Goal: Download file/media

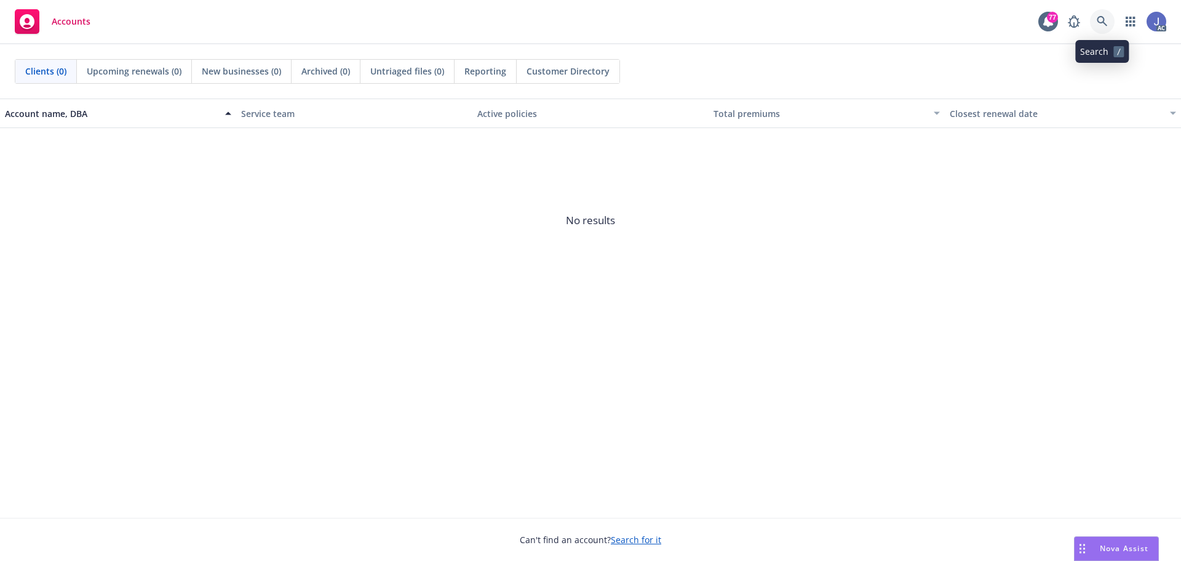
click at [1101, 23] on icon at bounding box center [1102, 21] width 10 height 10
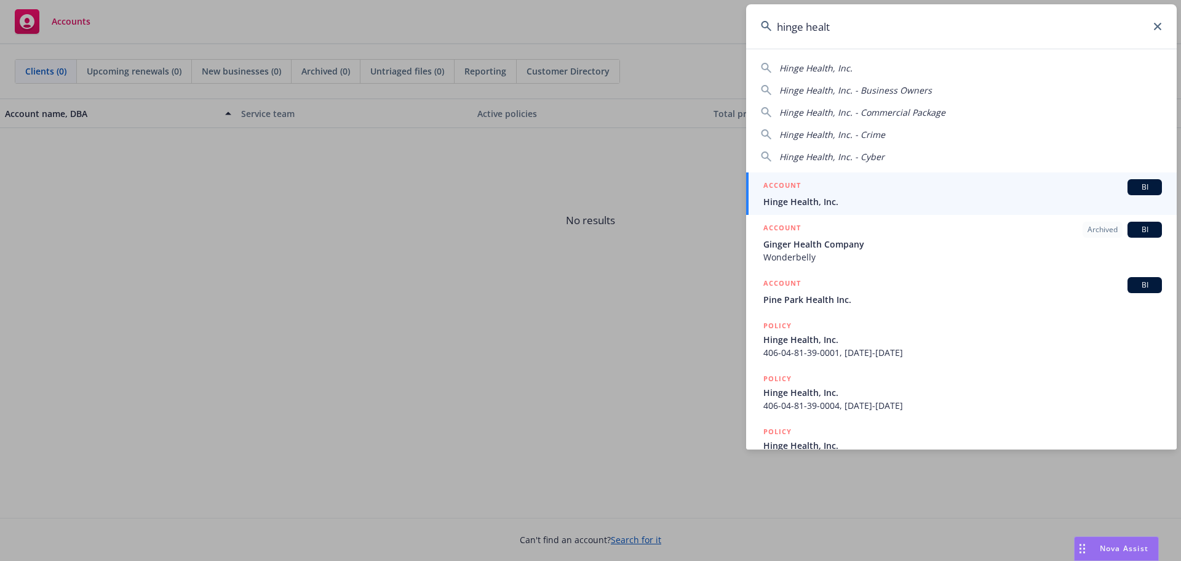
type input "hinge health"
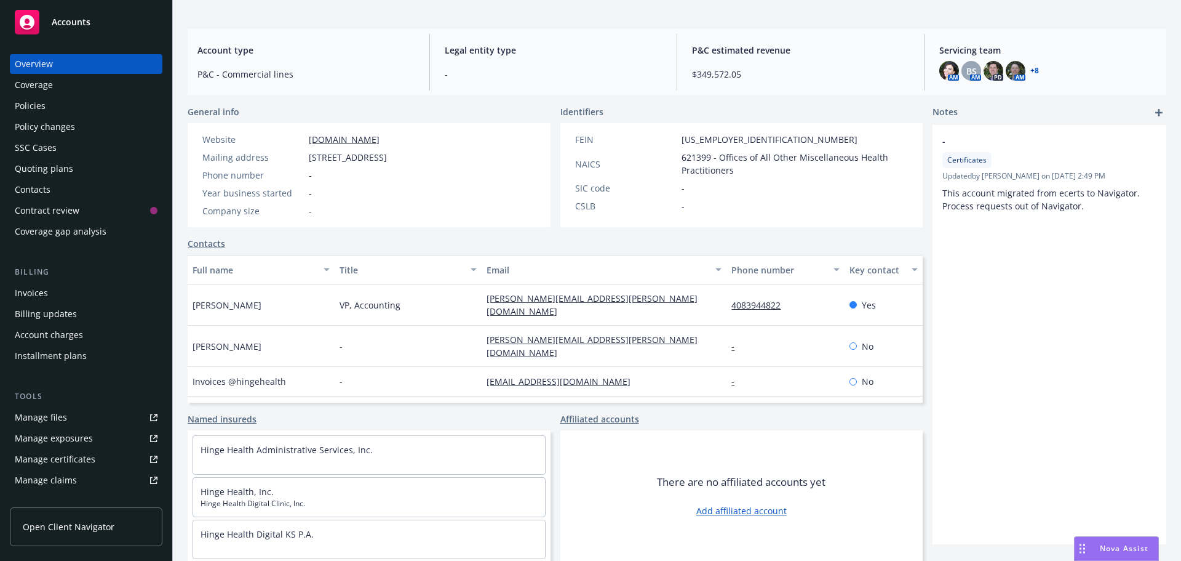
click at [1031, 70] on link "+ 8" at bounding box center [1035, 70] width 9 height 7
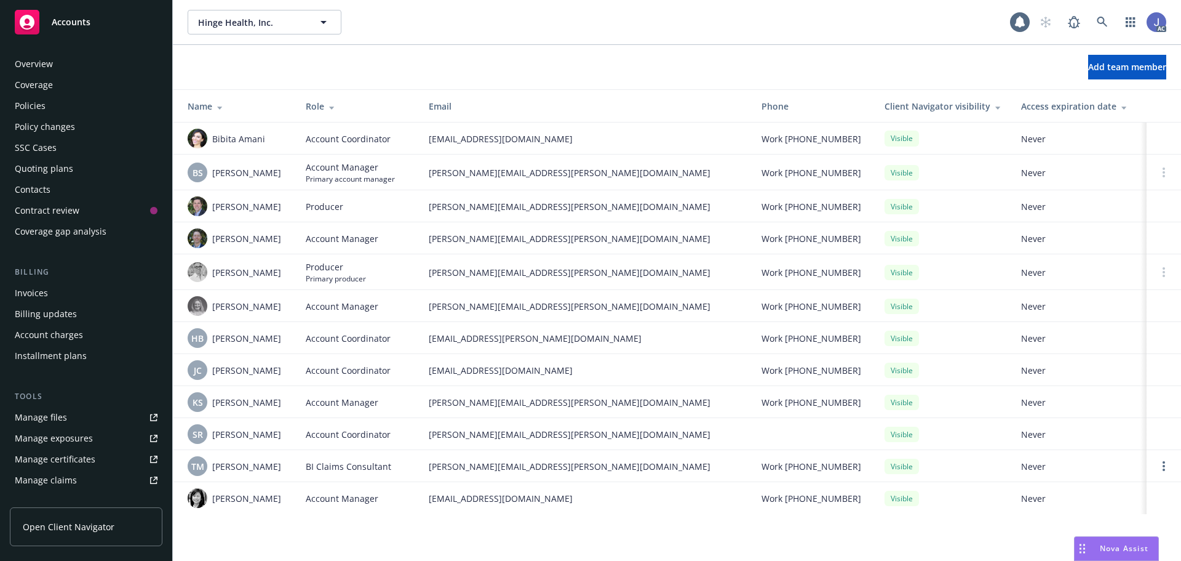
scroll to position [241, 0]
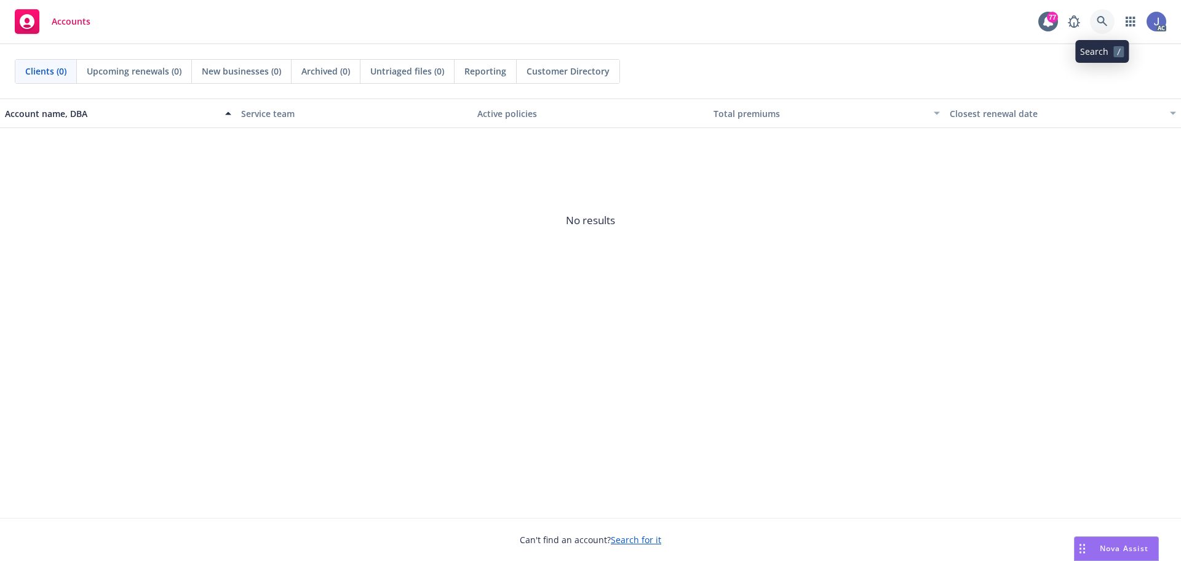
click at [1111, 22] on link at bounding box center [1102, 21] width 25 height 25
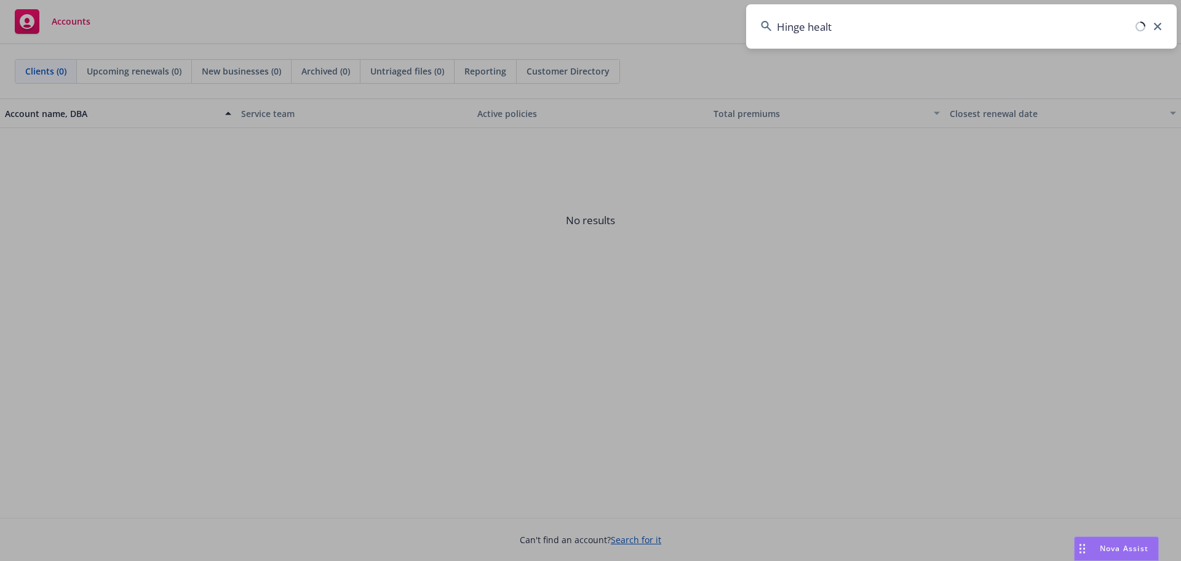
type input "Hinge health"
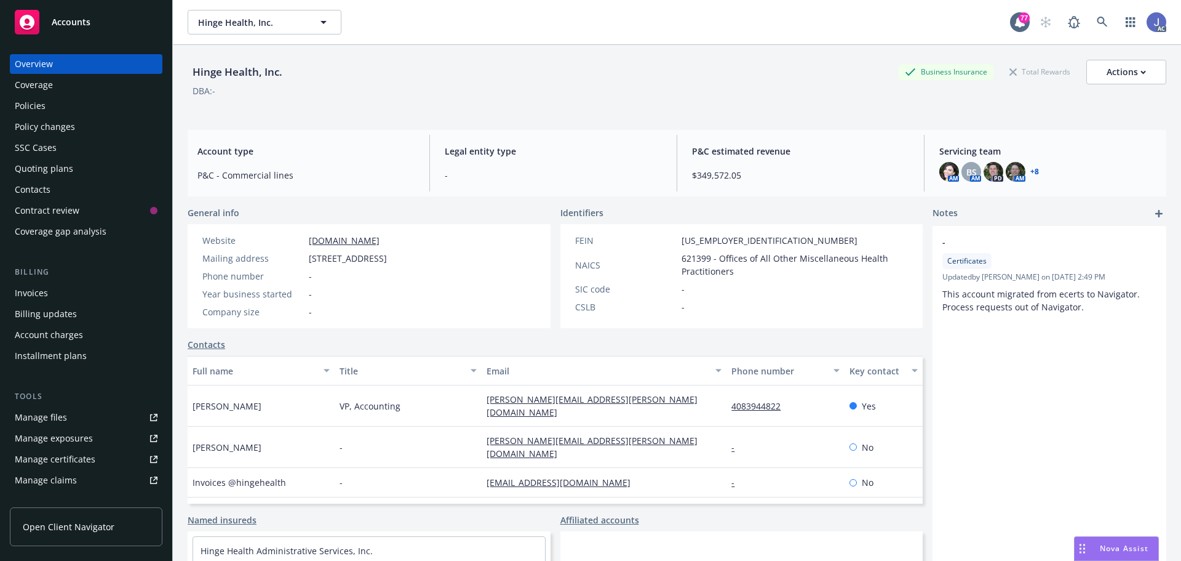
click at [1031, 173] on link "+ 8" at bounding box center [1035, 171] width 9 height 7
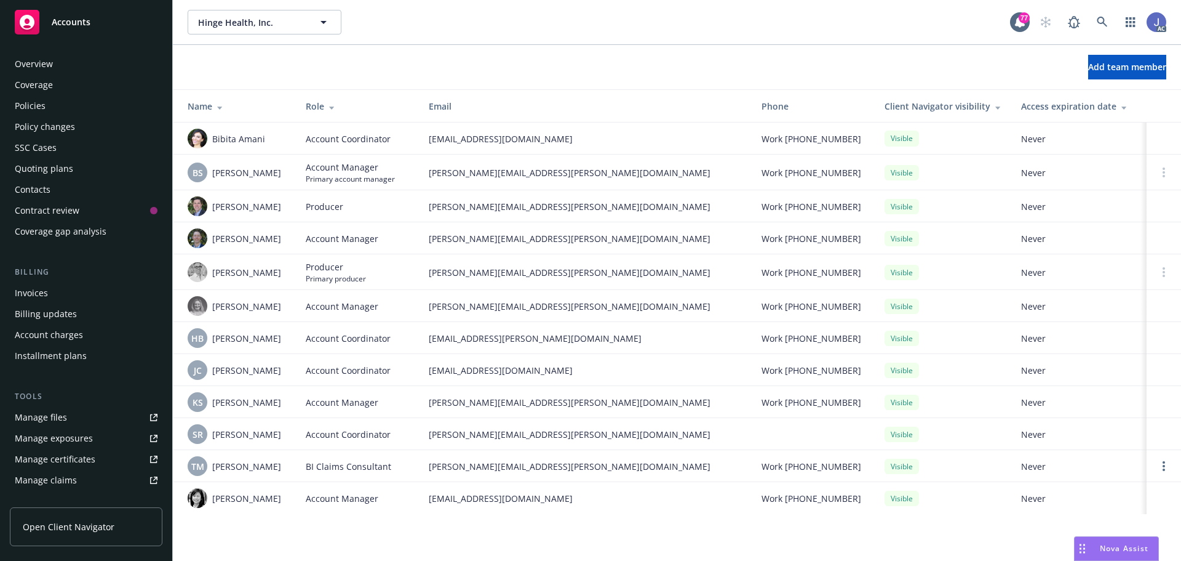
click at [60, 110] on div "Policies" at bounding box center [86, 106] width 143 height 20
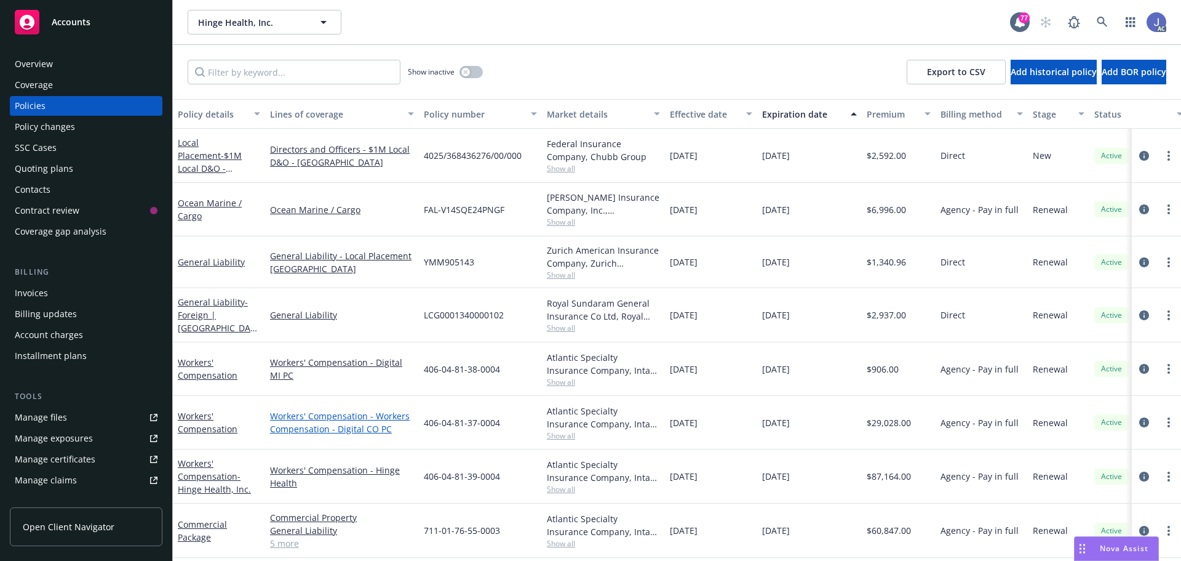
click at [302, 429] on link "Workers' Compensation - Workers Compensation - Digital CO PC" at bounding box center [342, 422] width 144 height 26
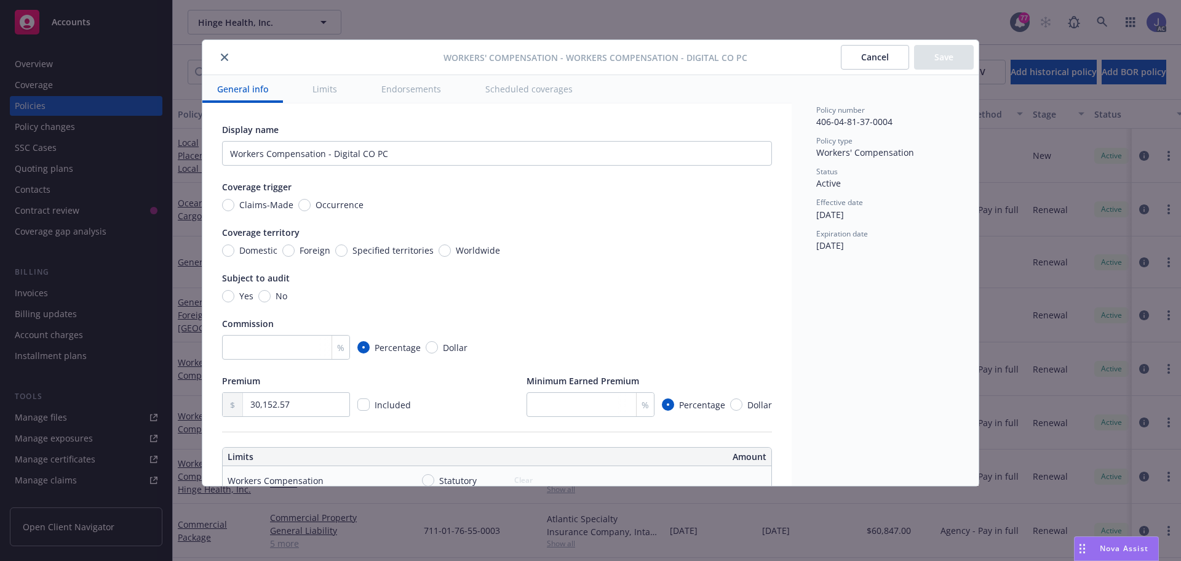
click at [228, 55] on icon "close" at bounding box center [224, 57] width 7 height 7
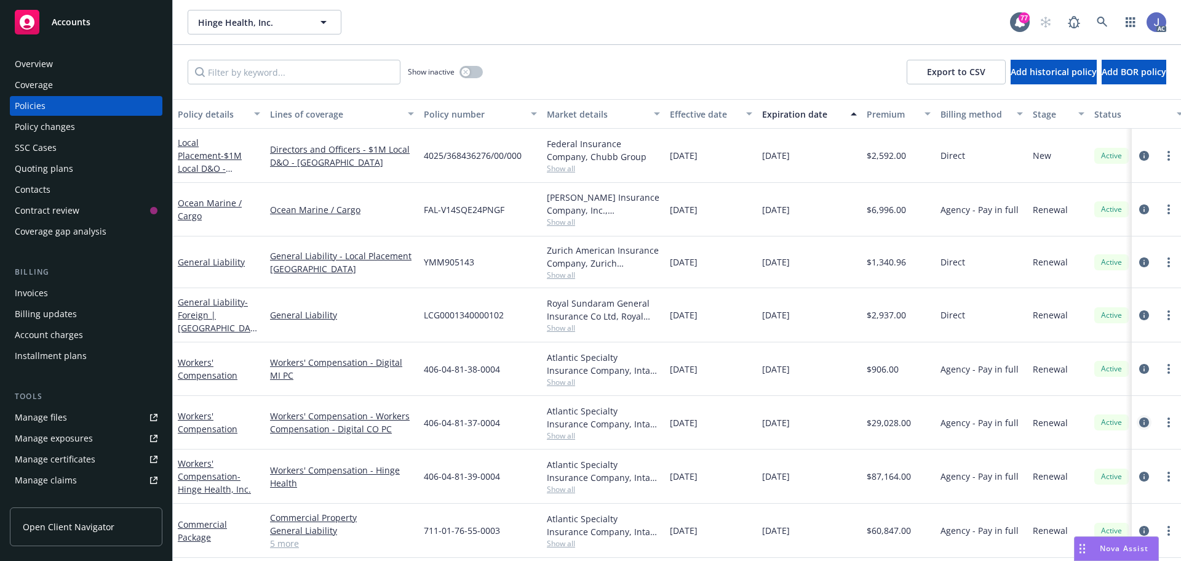
click at [1140, 426] on icon "circleInformation" at bounding box center [1145, 422] width 10 height 10
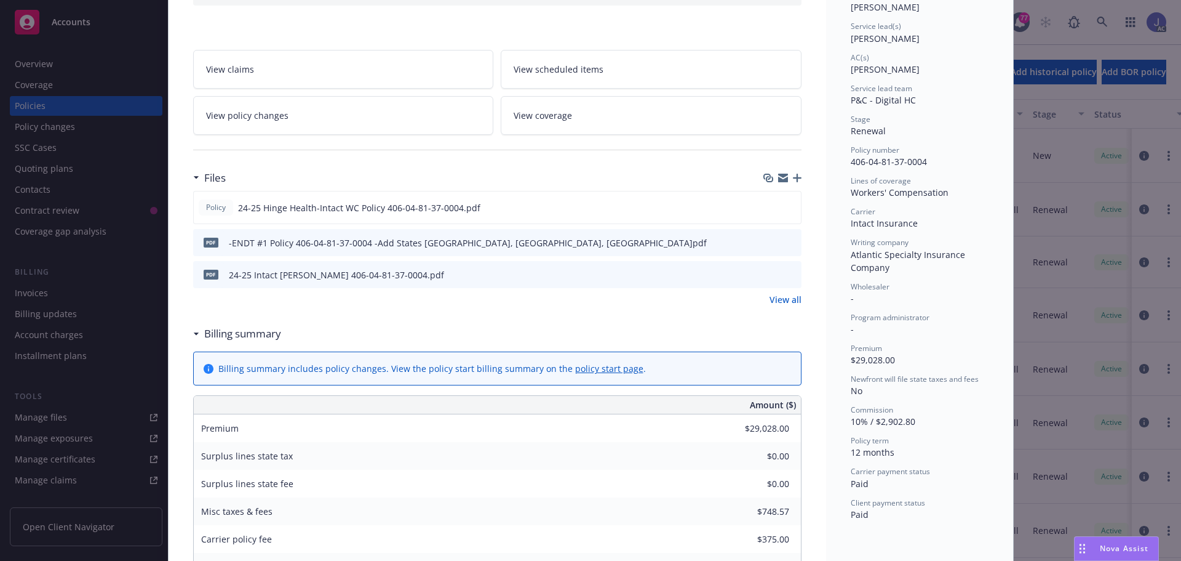
scroll to position [185, 0]
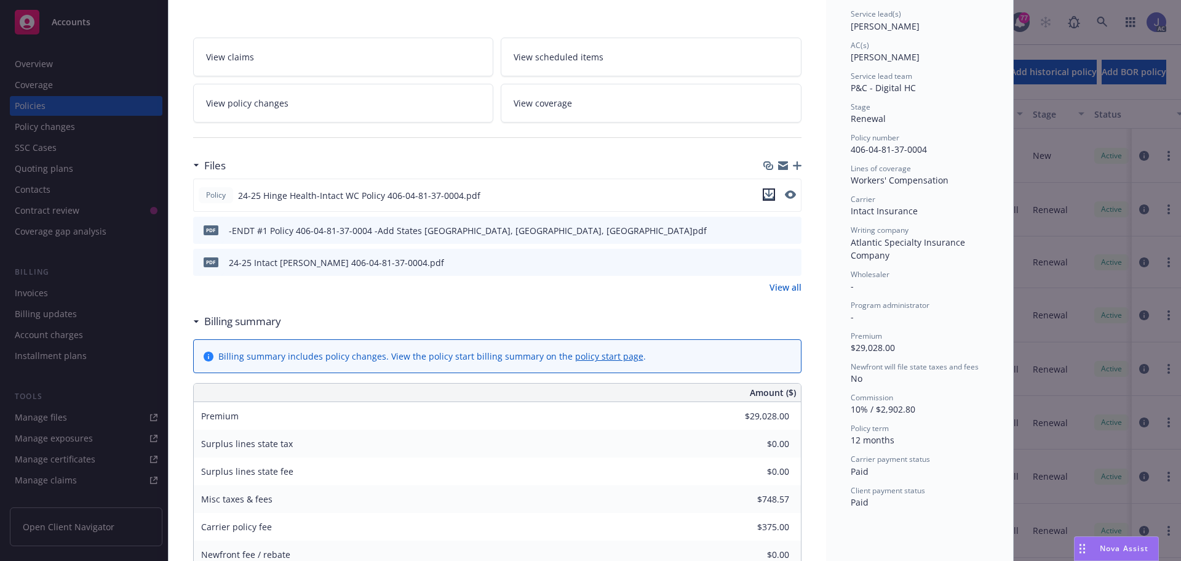
click at [764, 194] on icon "download file" at bounding box center [769, 195] width 10 height 10
